Goal: Information Seeking & Learning: Learn about a topic

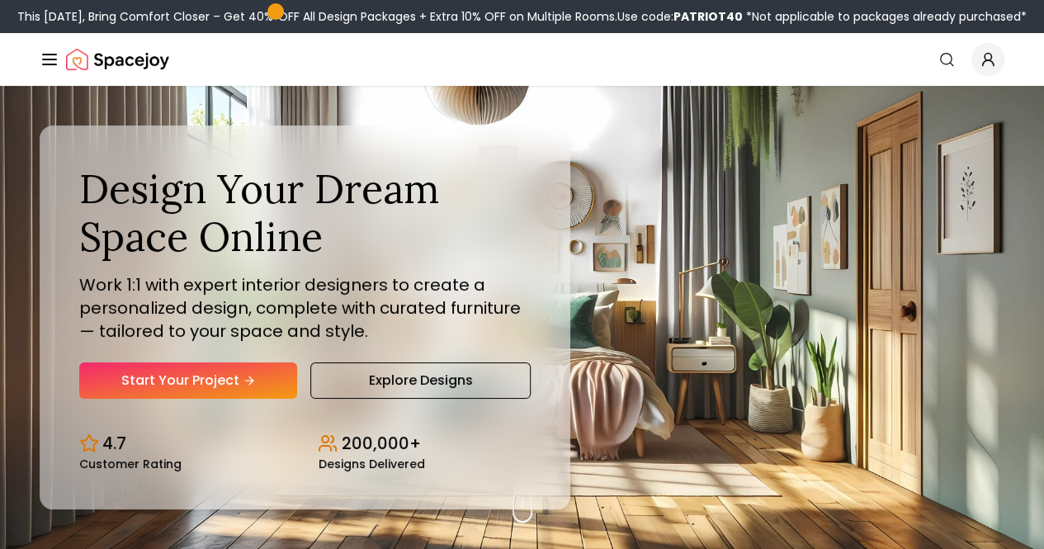
click at [0, 0] on link "How It Works" at bounding box center [0, 0] width 0 height 0
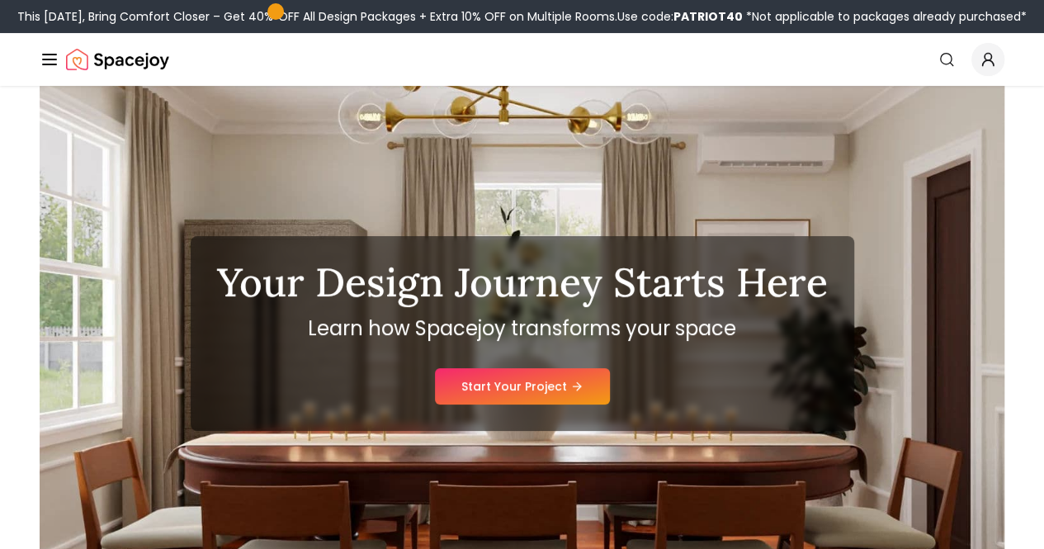
click at [0, 0] on link "AI Design" at bounding box center [0, 0] width 0 height 0
